Goal: Check status: Check status

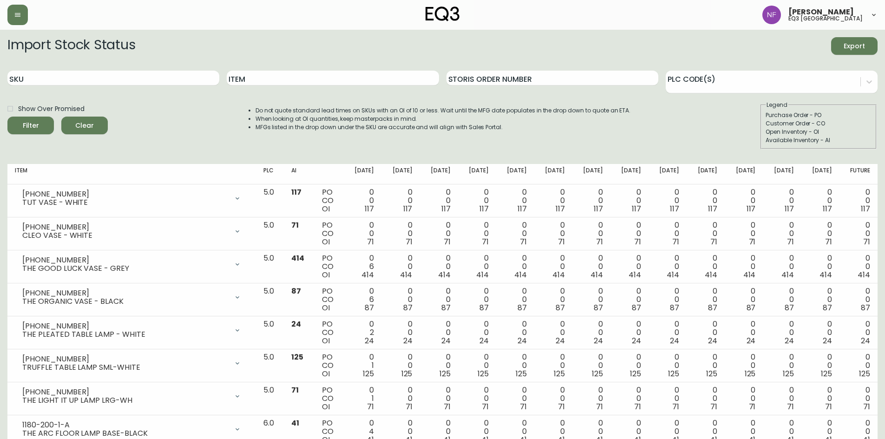
click at [555, 51] on div "Import Stock Status Export" at bounding box center [442, 46] width 870 height 18
click at [102, 85] on input "SKU" at bounding box center [113, 78] width 212 height 15
click at [100, 151] on div "Import Stock Status Export SKU Item Storis Order Number PLC Code(s) Show Over P…" at bounding box center [442, 96] width 870 height 119
click at [96, 59] on form "Import Stock Status Export SKU Item Storis Order Number PLC Code(s) Show Over P…" at bounding box center [442, 93] width 870 height 112
click at [555, 95] on form "Import Stock Status Export SKU Item Storis Order Number PLC Code(s) Show Over P…" at bounding box center [442, 93] width 870 height 112
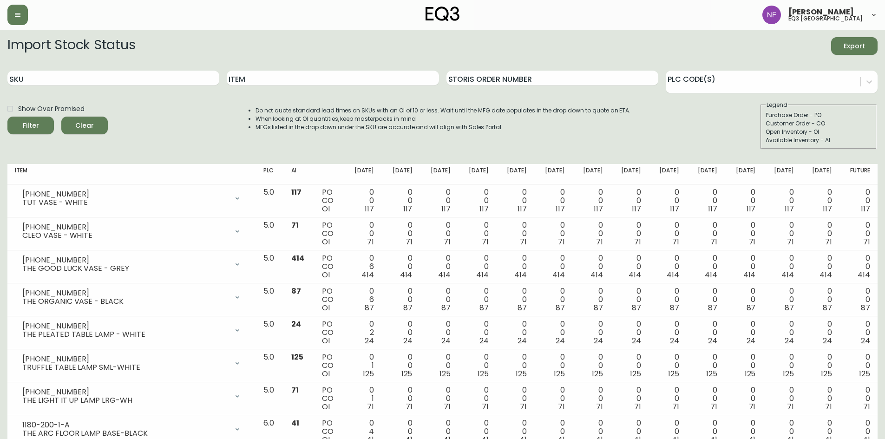
click at [555, 133] on div "Do not quote standard lead times on SKUs with an OI of 10 or less. Wait until t…" at bounding box center [434, 125] width 394 height 48
drag, startPoint x: 179, startPoint y: 78, endPoint x: 0, endPoint y: 91, distance: 179.4
paste input "[PHONE_NUMBER]"
type input "[PHONE_NUMBER]"
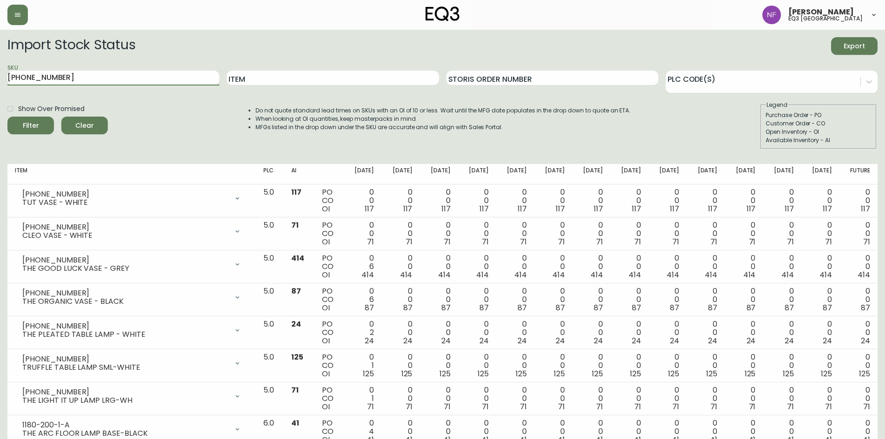
click at [20, 115] on label "Show Over Promised" at bounding box center [43, 109] width 82 height 16
click at [18, 115] on input "Show Over Promised" at bounding box center [10, 109] width 16 height 16
click at [25, 118] on button "Filter" at bounding box center [30, 126] width 46 height 18
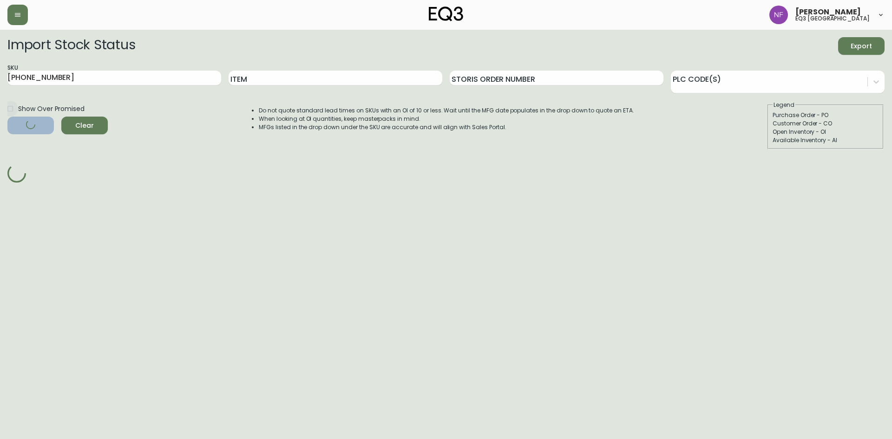
click at [11, 108] on input "Show Over Promised" at bounding box center [10, 109] width 16 height 16
click at [8, 112] on input "Show Over Promised" at bounding box center [10, 109] width 16 height 16
checkbox input "false"
